Goal: Obtain resource: Obtain resource

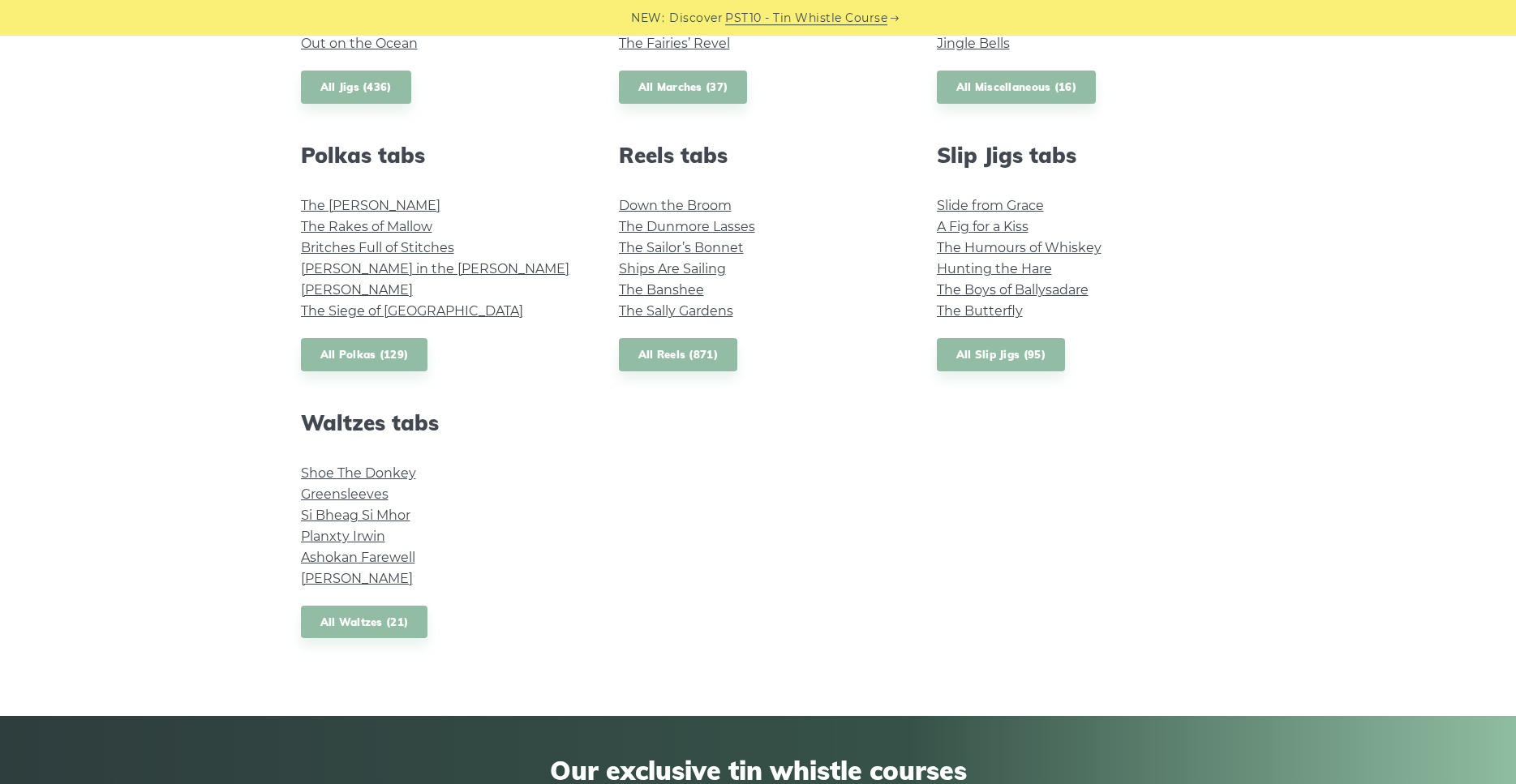
scroll to position [1158, 0]
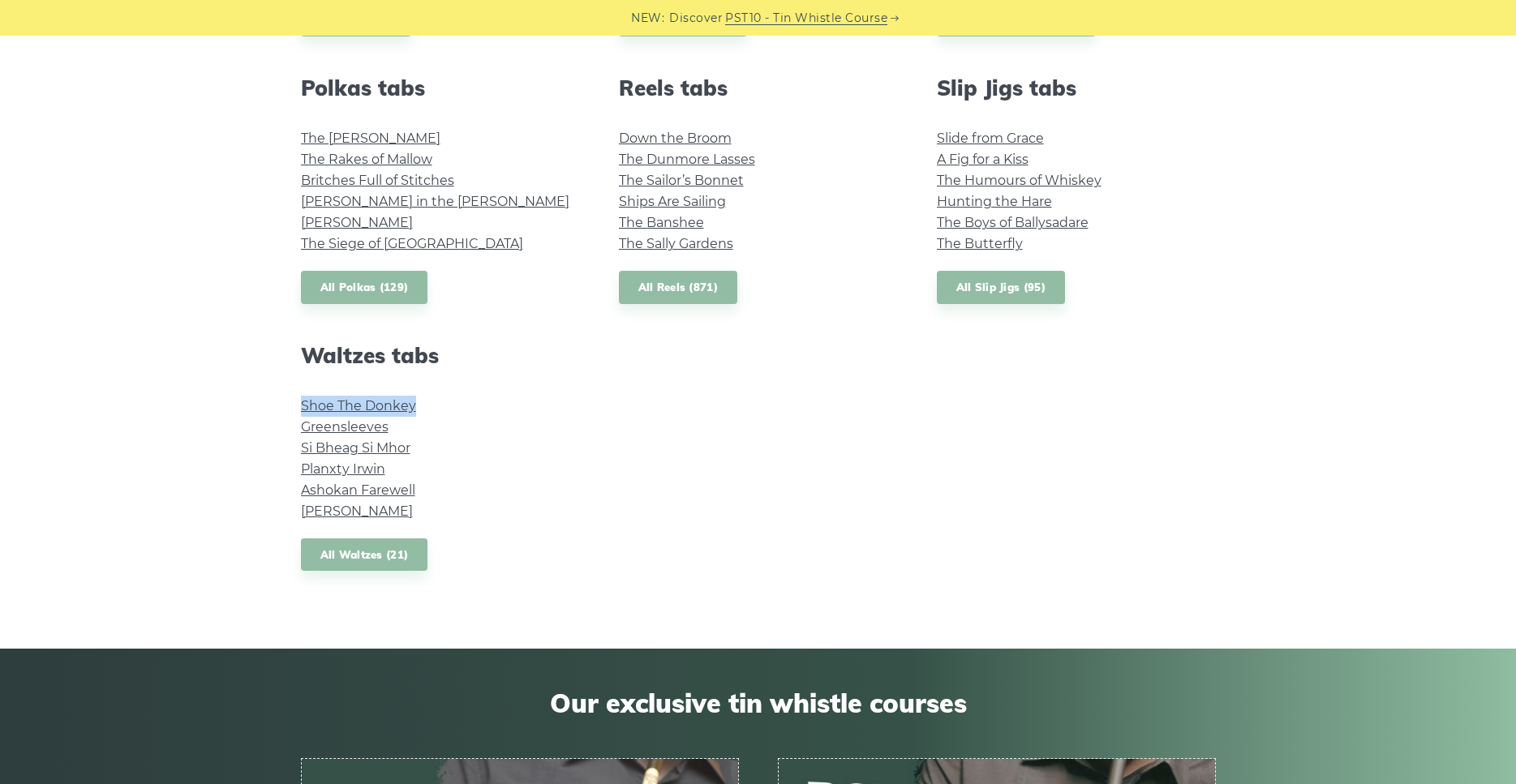
drag, startPoint x: 450, startPoint y: 406, endPoint x: 298, endPoint y: 409, distance: 152.0
click at [301, 409] on li "Shoe The Donkey" at bounding box center [440, 405] width 279 height 21
copy link "Shoe The Donkey"
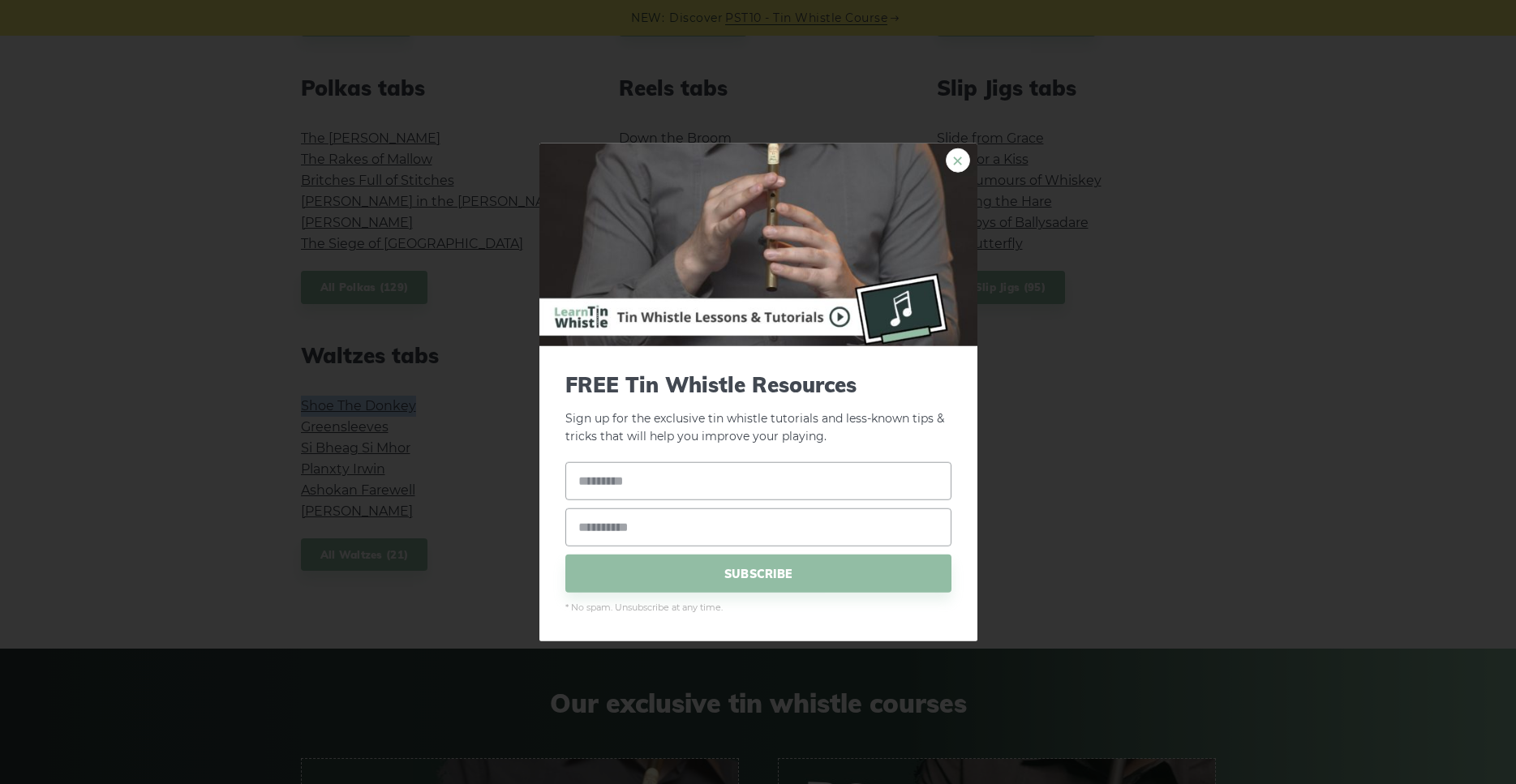
click at [957, 154] on link "×" at bounding box center [958, 159] width 24 height 24
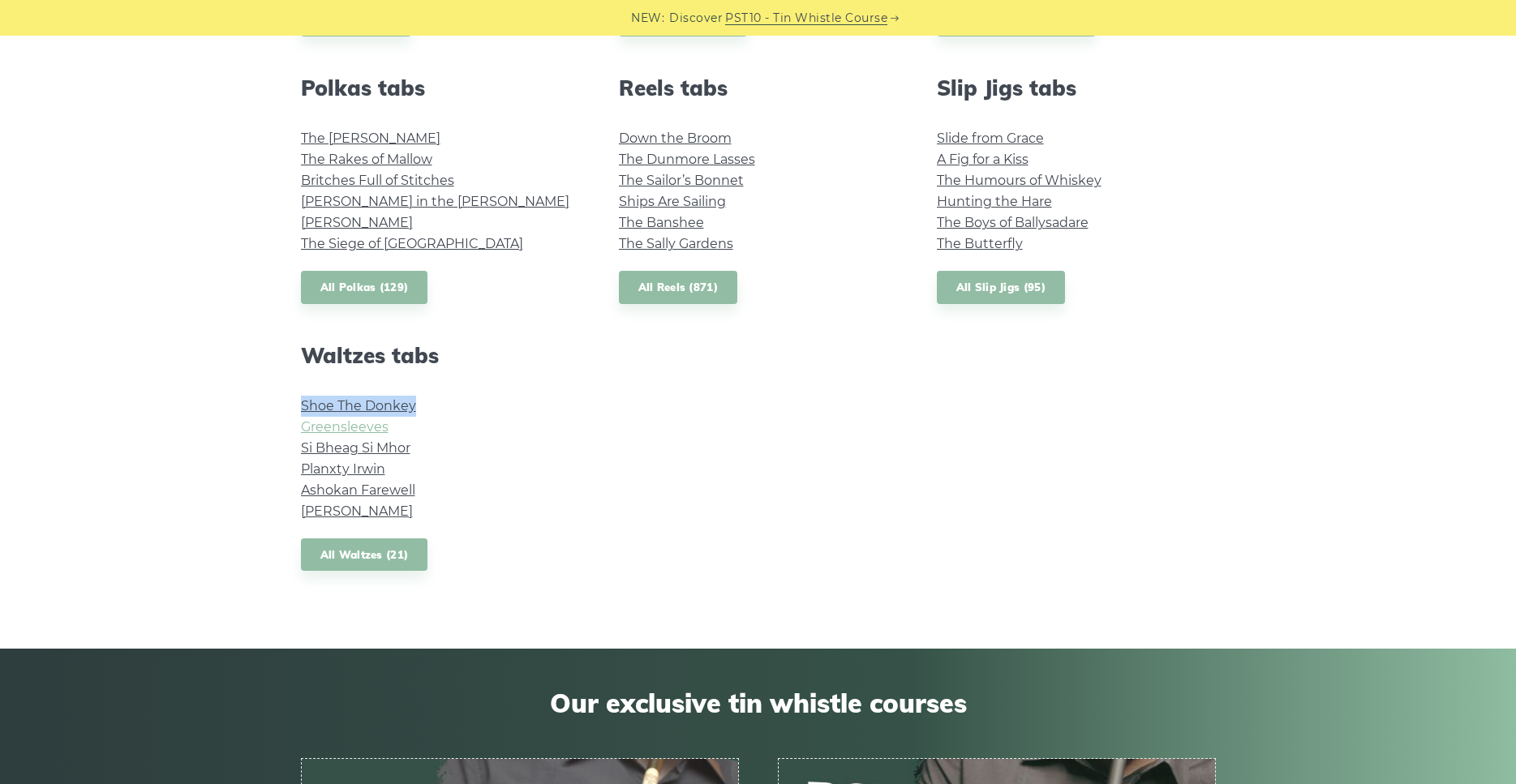
click at [345, 426] on link "Greensleeves" at bounding box center [345, 426] width 88 height 15
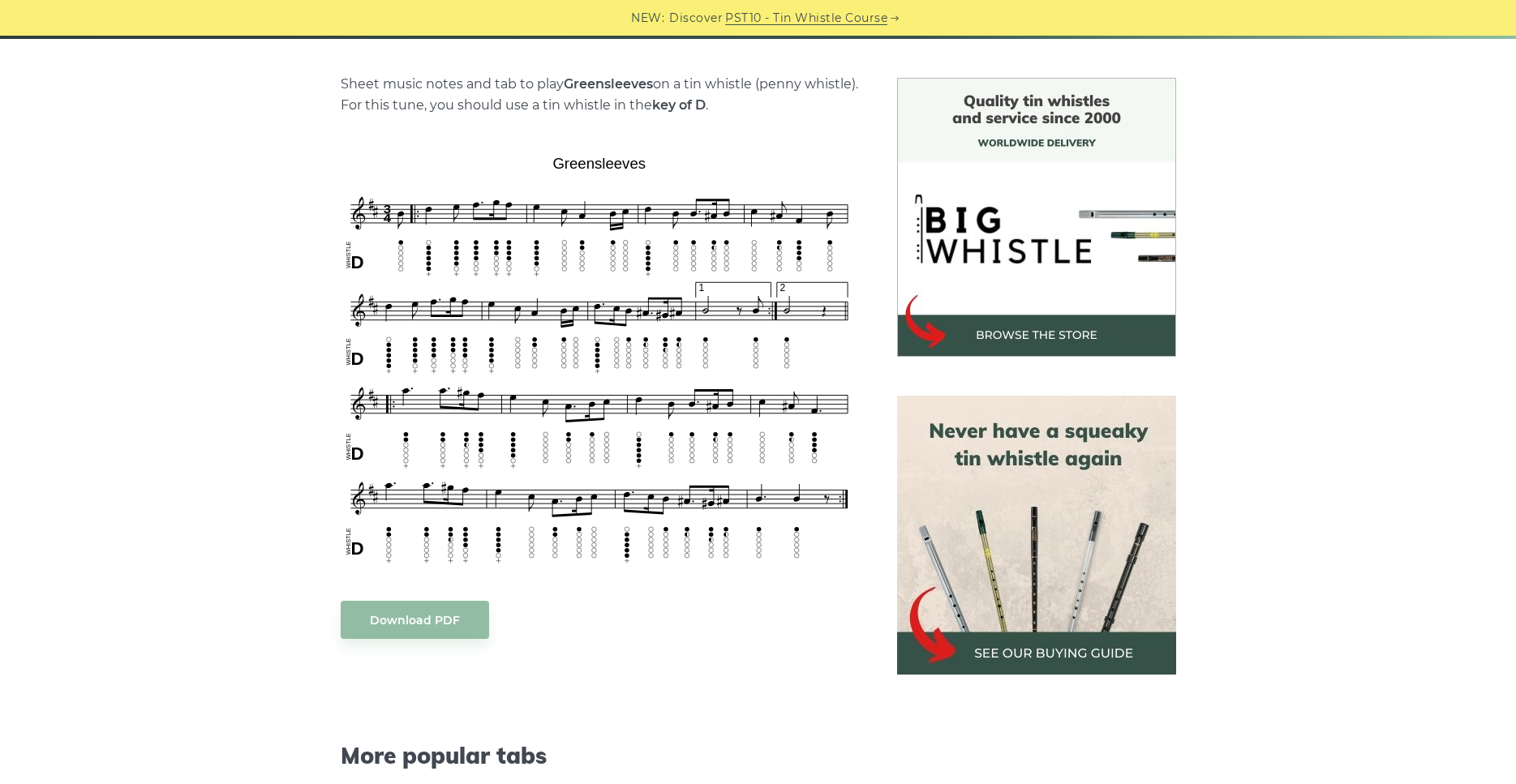
scroll to position [414, 0]
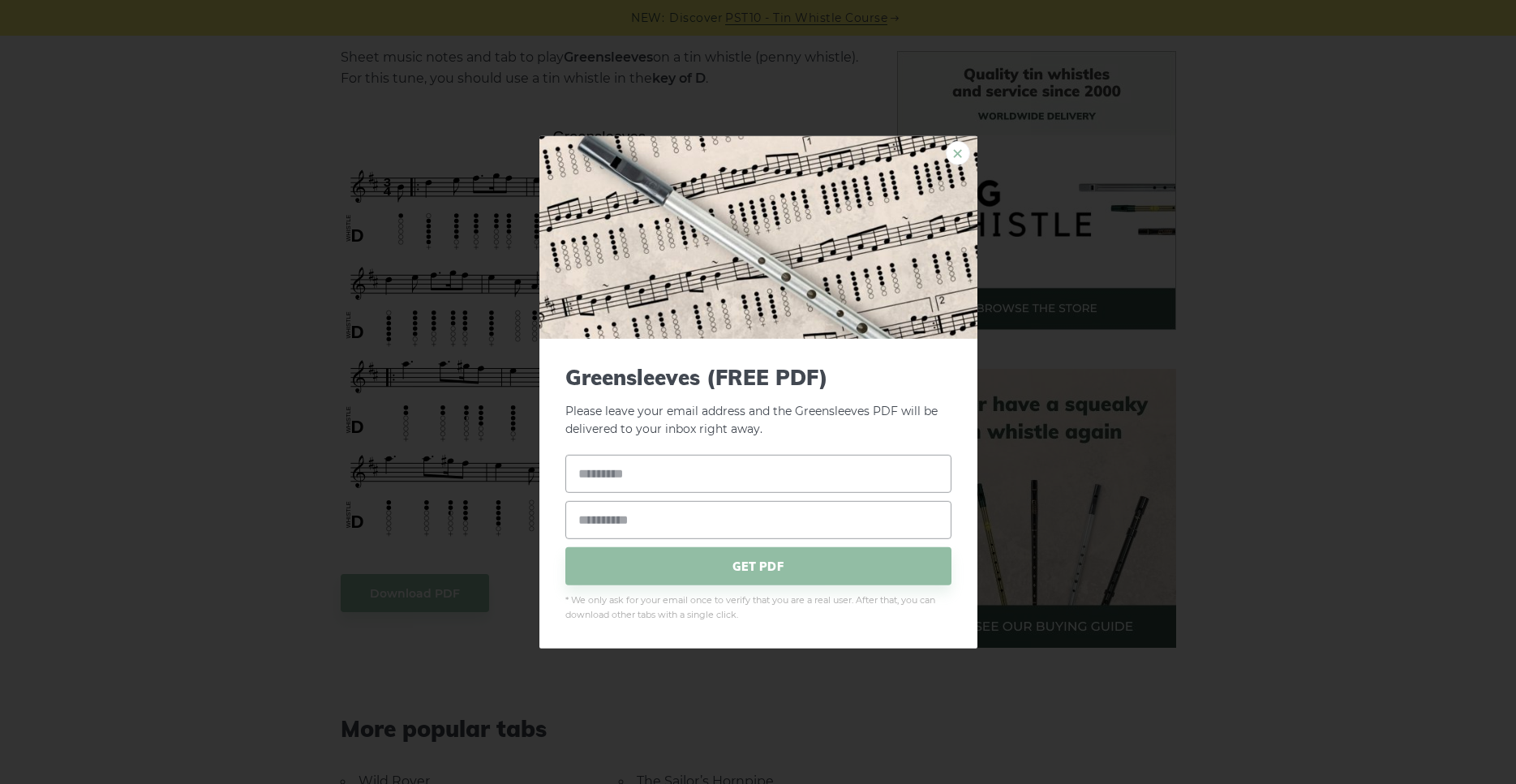
click at [957, 151] on link "×" at bounding box center [958, 152] width 24 height 24
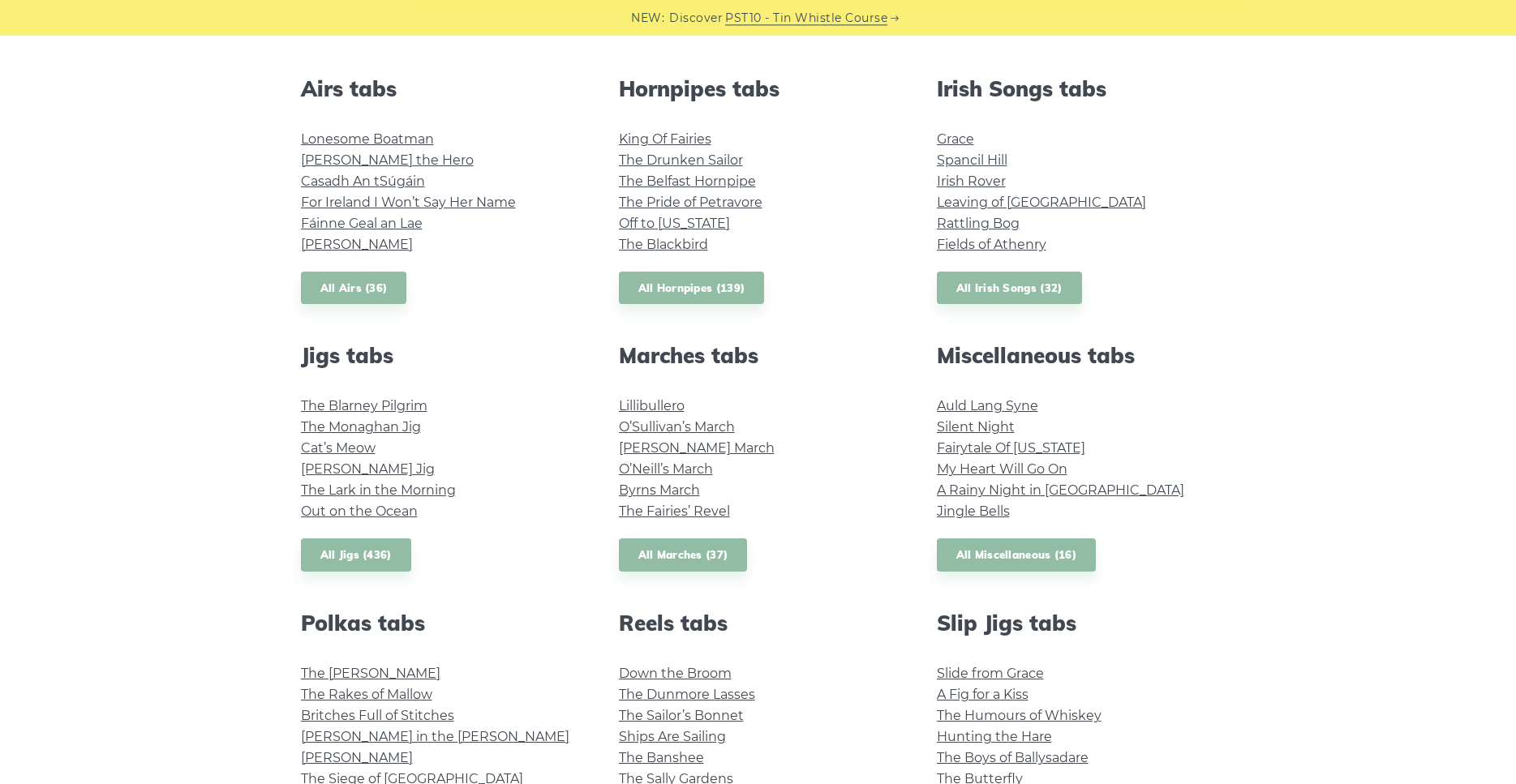
scroll to position [661, 0]
